Goal: Navigation & Orientation: Find specific page/section

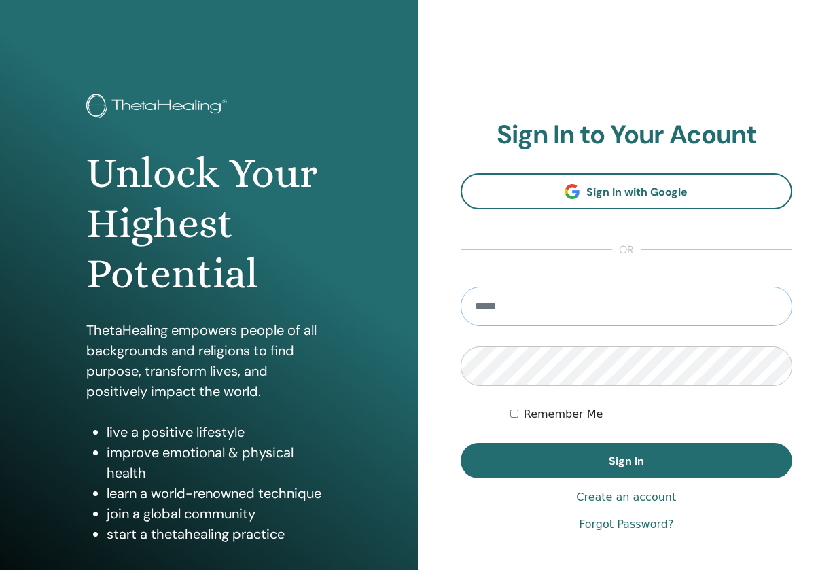
type input "**********"
click at [626, 461] on button "Sign In" at bounding box center [627, 460] width 332 height 35
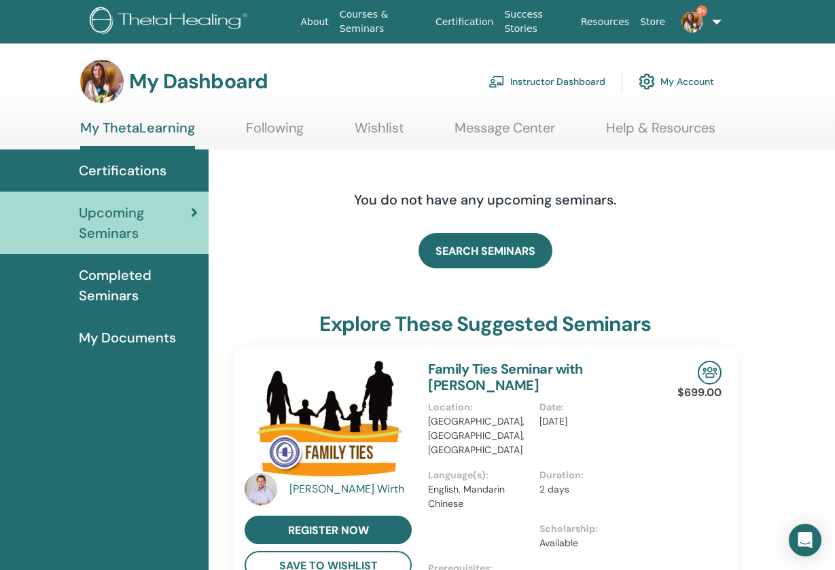
click at [547, 75] on link "Instructor Dashboard" at bounding box center [546, 82] width 117 height 30
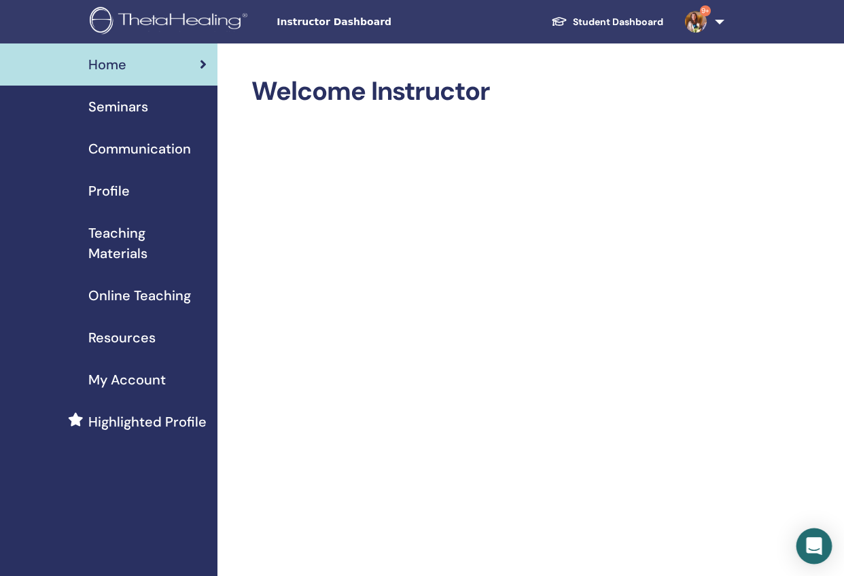
click at [813, 541] on icon "Open Intercom Messenger" at bounding box center [814, 546] width 16 height 18
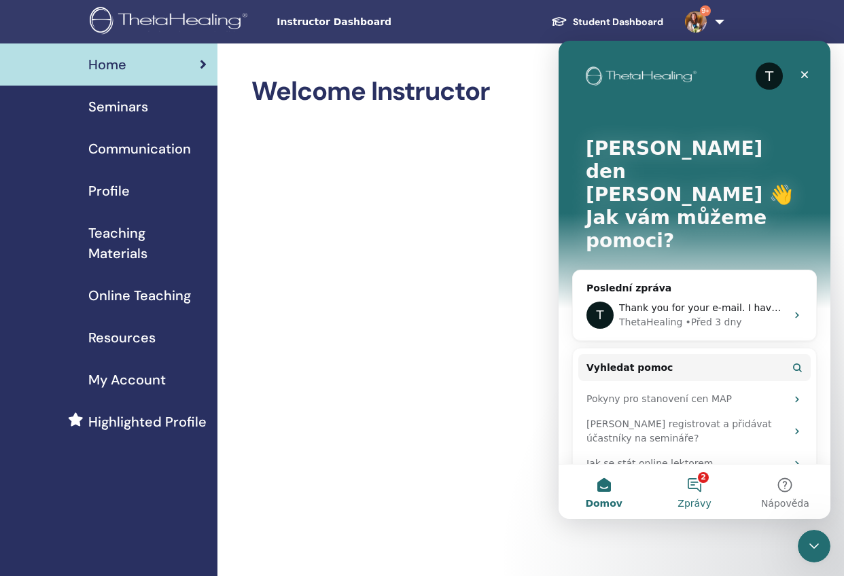
click at [696, 489] on button "2 Zprávy" at bounding box center [694, 492] width 90 height 54
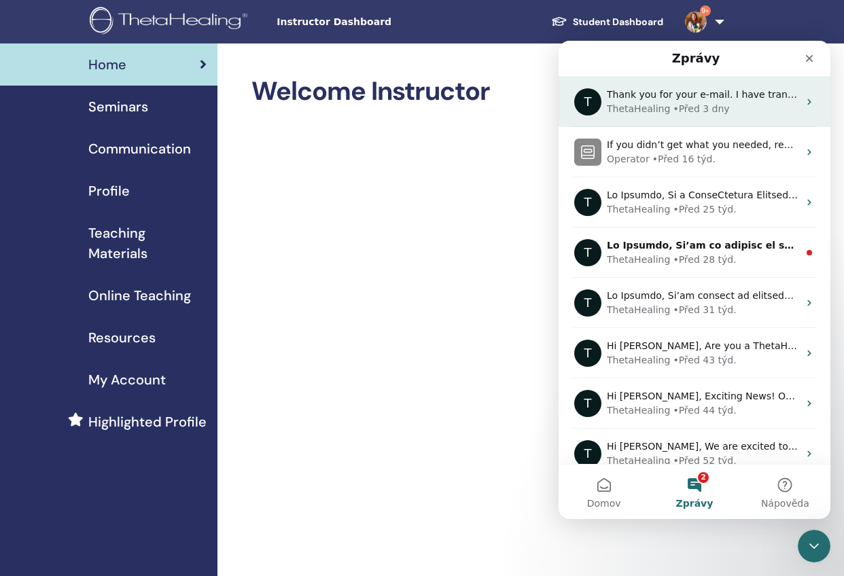
click at [698, 104] on div "• Před 3 dny" at bounding box center [700, 109] width 56 height 14
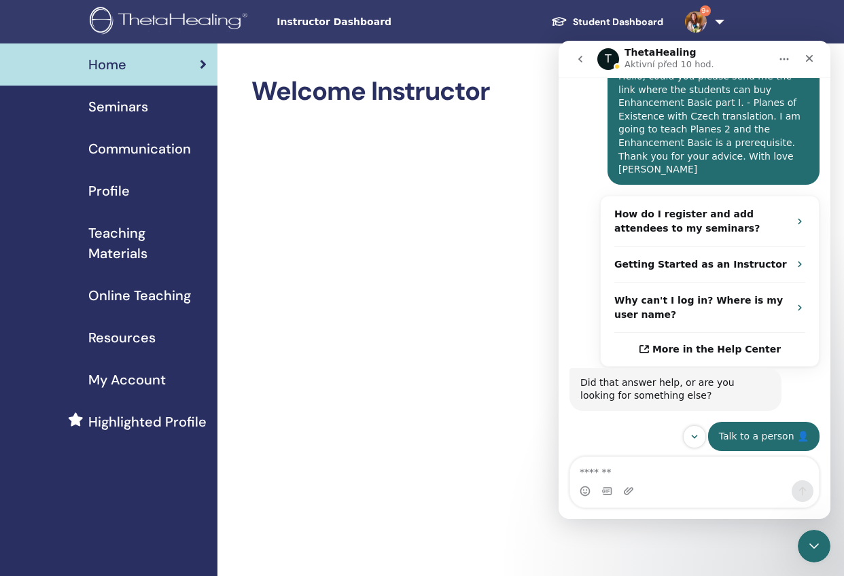
scroll to position [206, 0]
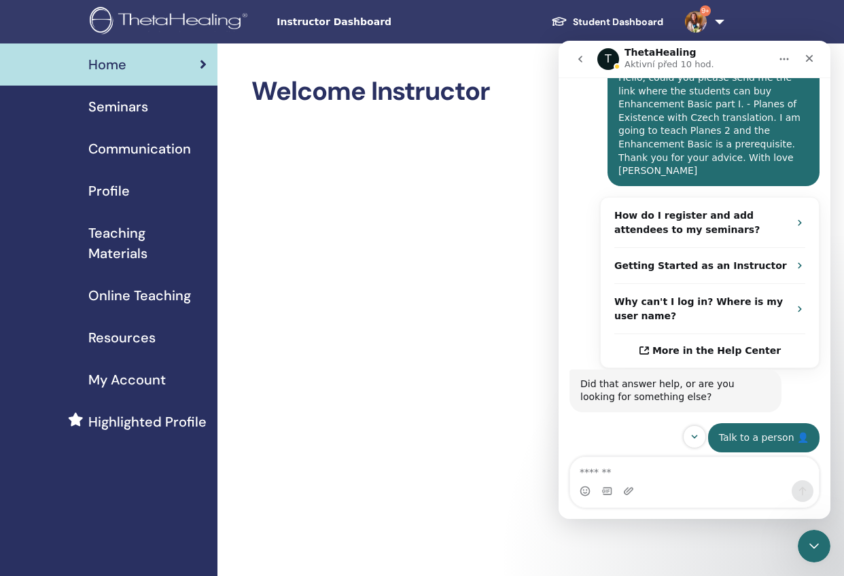
click at [124, 109] on span "Seminars" at bounding box center [118, 106] width 60 height 20
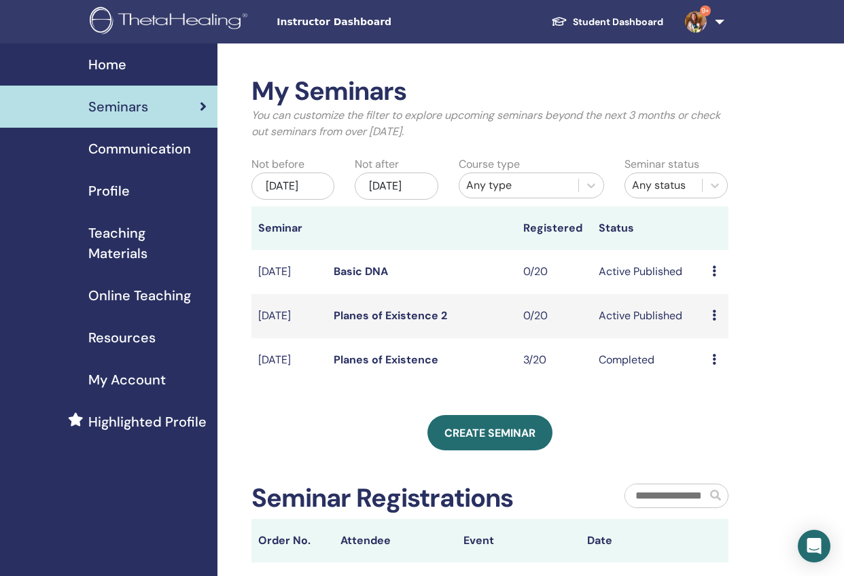
click at [638, 19] on link "Student Dashboard" at bounding box center [607, 22] width 134 height 25
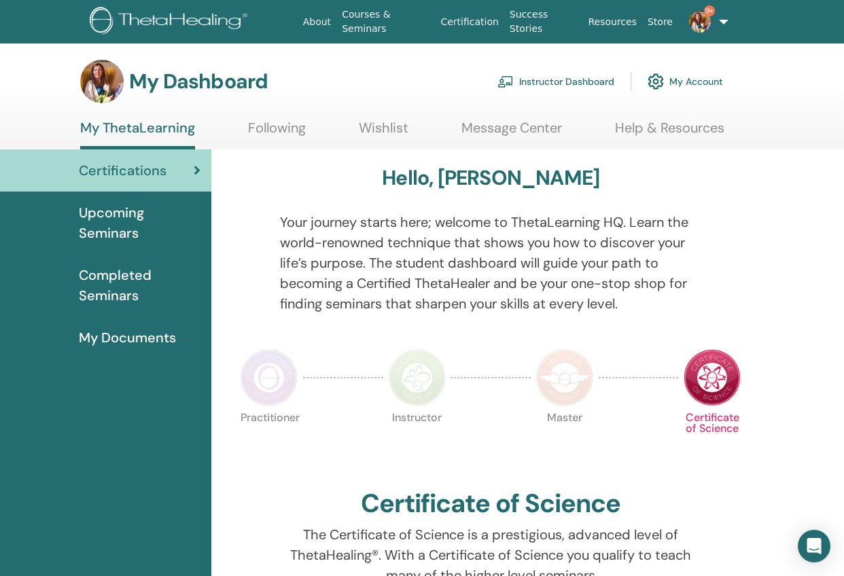
click at [705, 86] on link "My Account" at bounding box center [684, 82] width 75 height 30
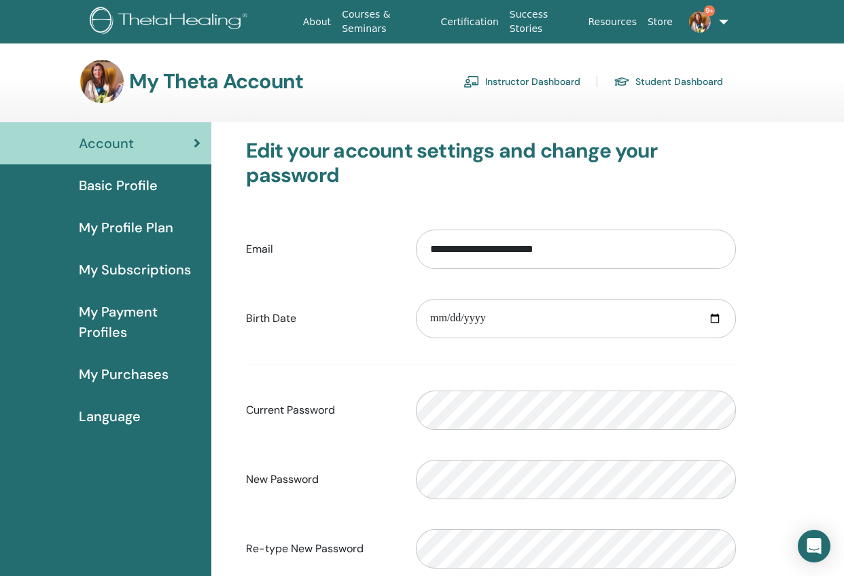
click at [369, 22] on link "Courses & Seminars" at bounding box center [385, 21] width 98 height 39
